Goal: Information Seeking & Learning: Learn about a topic

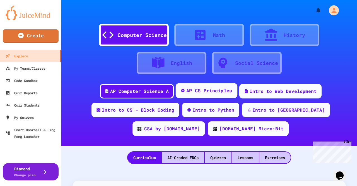
click at [193, 90] on div "AP CS Principles" at bounding box center [209, 90] width 46 height 7
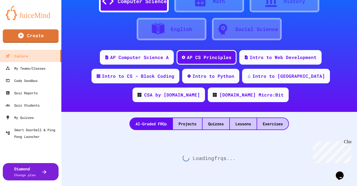
scroll to position [38, 0]
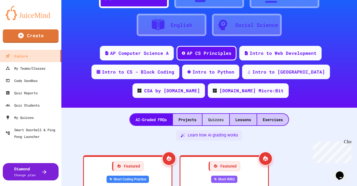
click at [209, 118] on div "Quizzes" at bounding box center [216, 119] width 27 height 11
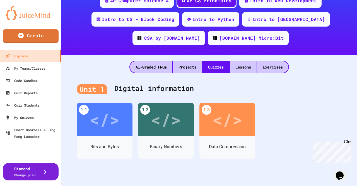
scroll to position [150, 0]
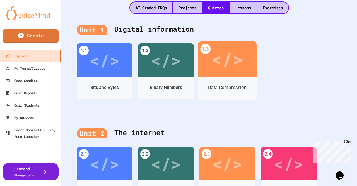
click at [232, 65] on div "</>" at bounding box center [228, 59] width 32 height 27
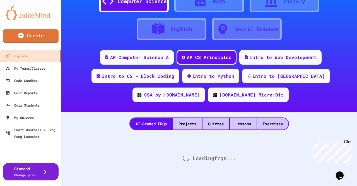
scroll to position [38, 0]
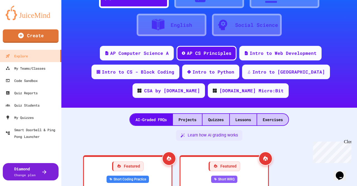
scroll to position [150, 0]
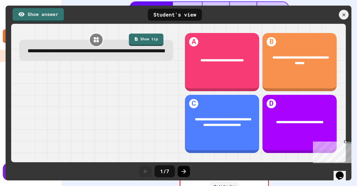
click at [184, 172] on icon at bounding box center [184, 171] width 7 height 7
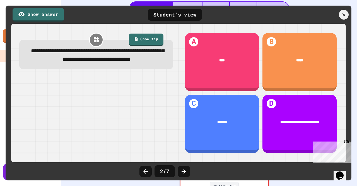
click at [184, 172] on icon at bounding box center [184, 171] width 7 height 7
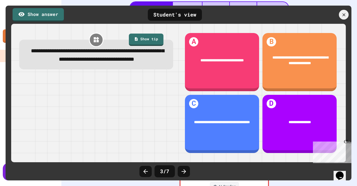
click at [184, 172] on icon at bounding box center [184, 171] width 7 height 7
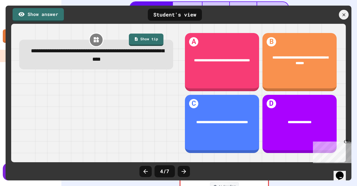
click at [184, 172] on icon at bounding box center [184, 171] width 7 height 7
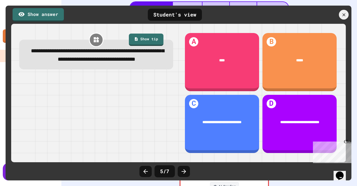
click at [184, 172] on icon at bounding box center [184, 171] width 7 height 7
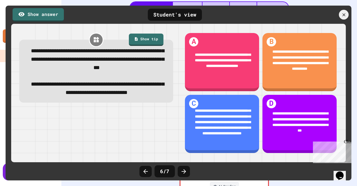
click at [184, 172] on icon at bounding box center [184, 171] width 7 height 7
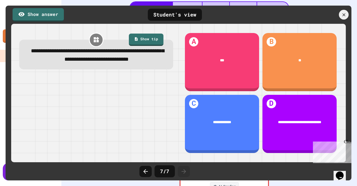
click at [184, 172] on icon at bounding box center [184, 171] width 7 height 7
click at [346, 14] on icon at bounding box center [343, 14] width 5 height 5
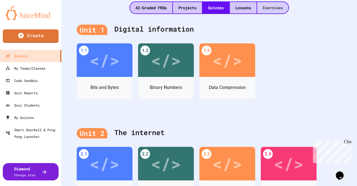
click at [276, 10] on div "Exercises" at bounding box center [272, 7] width 31 height 11
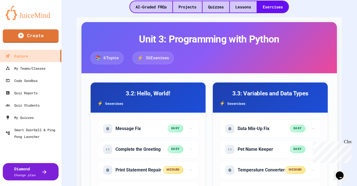
scroll to position [150, 0]
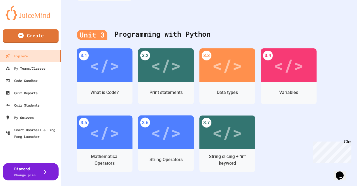
scroll to position [373, 0]
